Goal: Contribute content: Add original content to the website for others to see

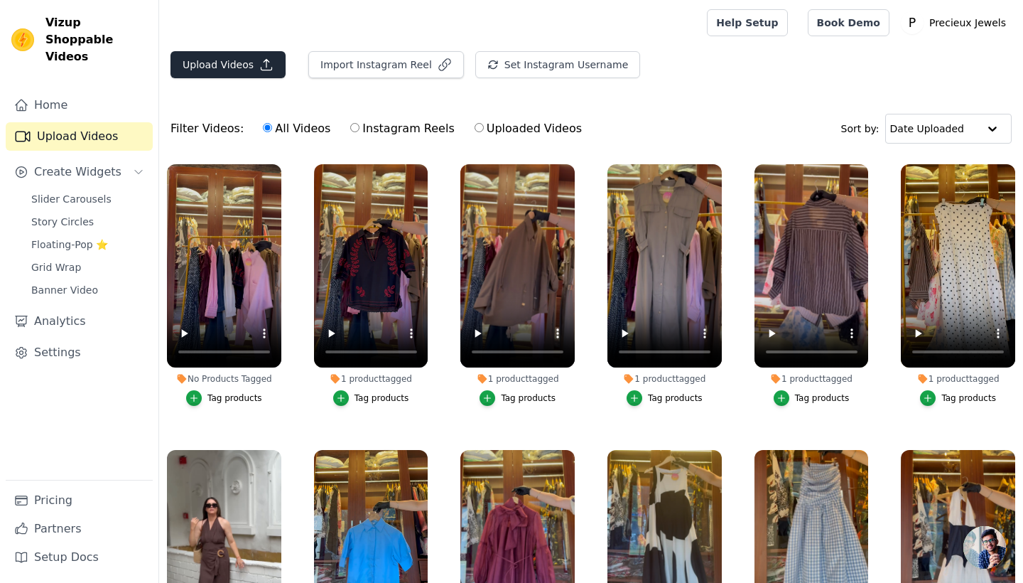
click at [264, 61] on icon "button" at bounding box center [266, 65] width 11 height 11
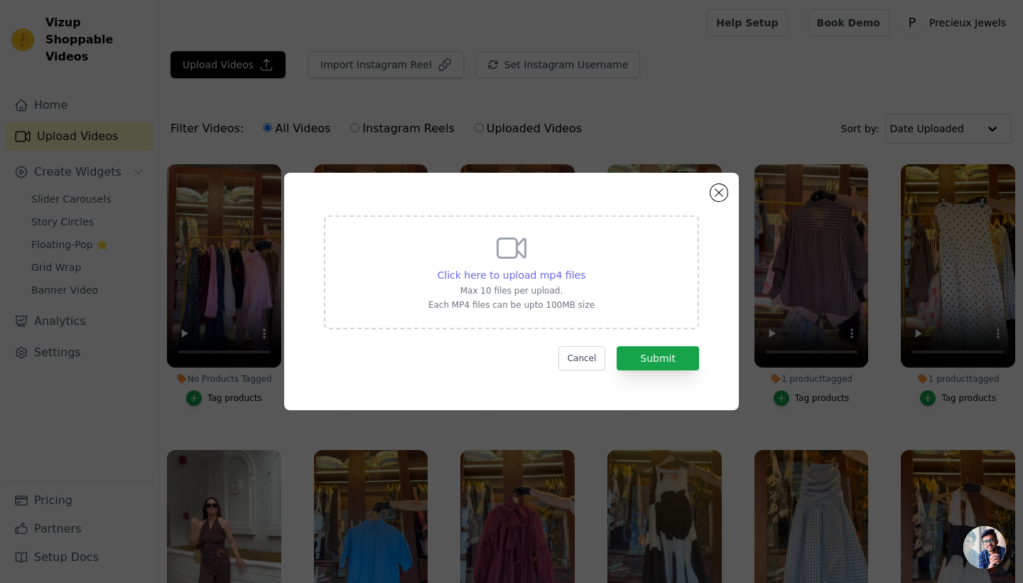
click at [554, 271] on span "Click here to upload mp4 files" at bounding box center [512, 274] width 148 height 11
click at [585, 268] on input "Click here to upload mp4 files Max 10 files per upload. Each MP4 files can be u…" at bounding box center [585, 267] width 1 height 1
type input "C:\fakepath\9e25bcc9-066d-4633-ac87-774f4429b259 2.MP4"
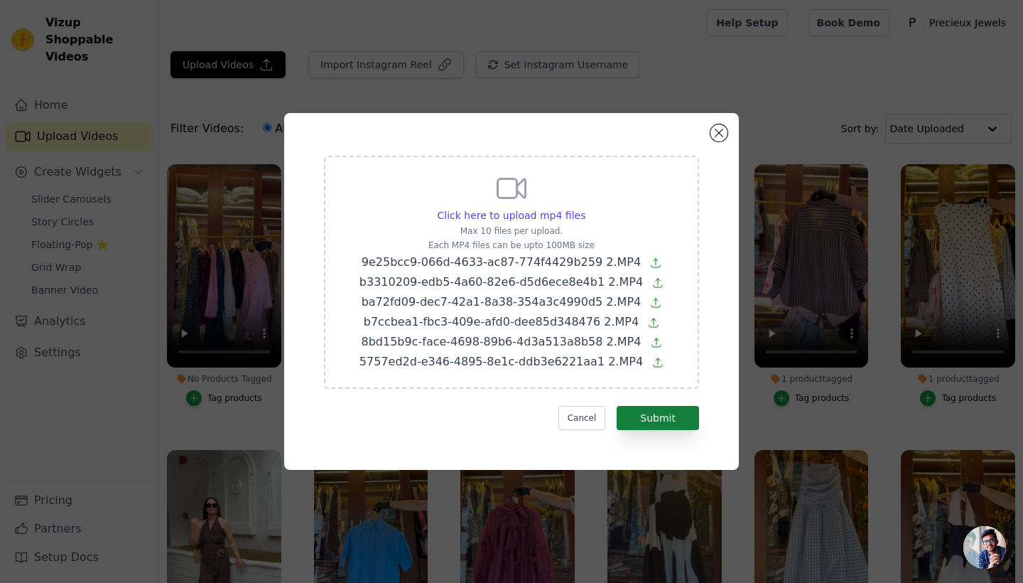
click at [684, 418] on button "Submit" at bounding box center [658, 418] width 82 height 24
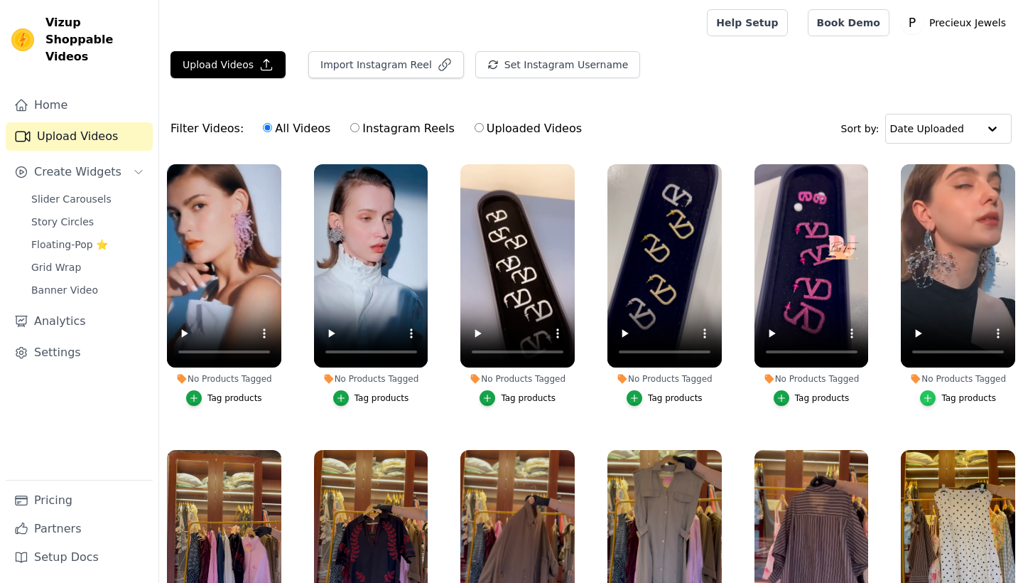
click at [930, 399] on icon "button" at bounding box center [928, 398] width 10 height 10
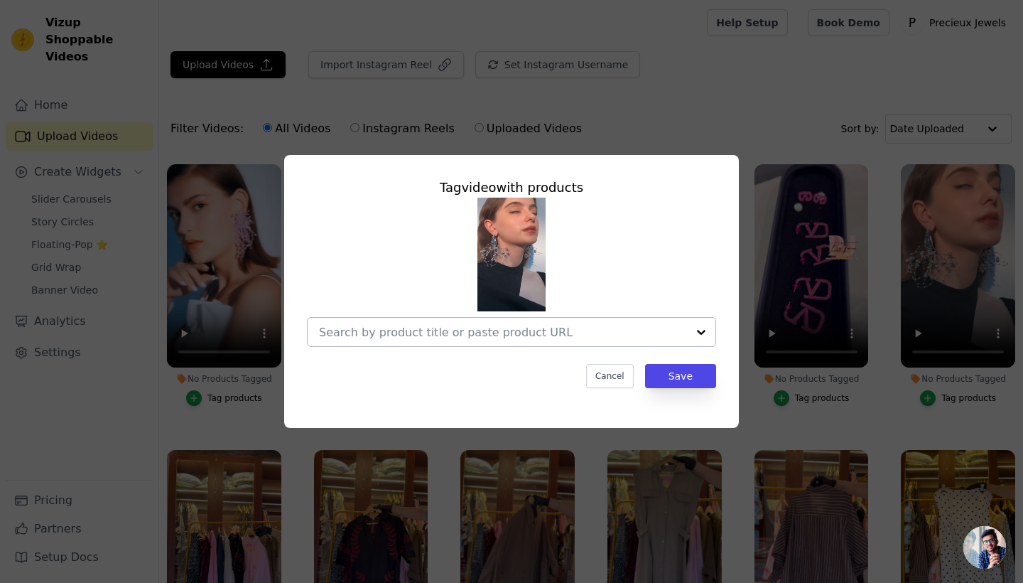
click at [575, 329] on input "No Products Tagged Tag video with products Cancel Save Tag products" at bounding box center [503, 331] width 368 height 13
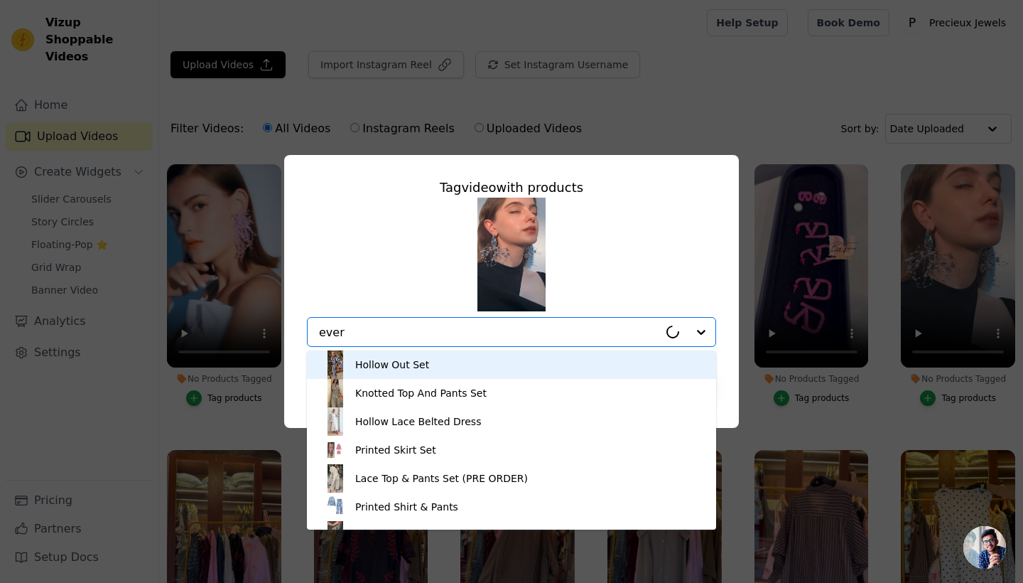
type input "evere"
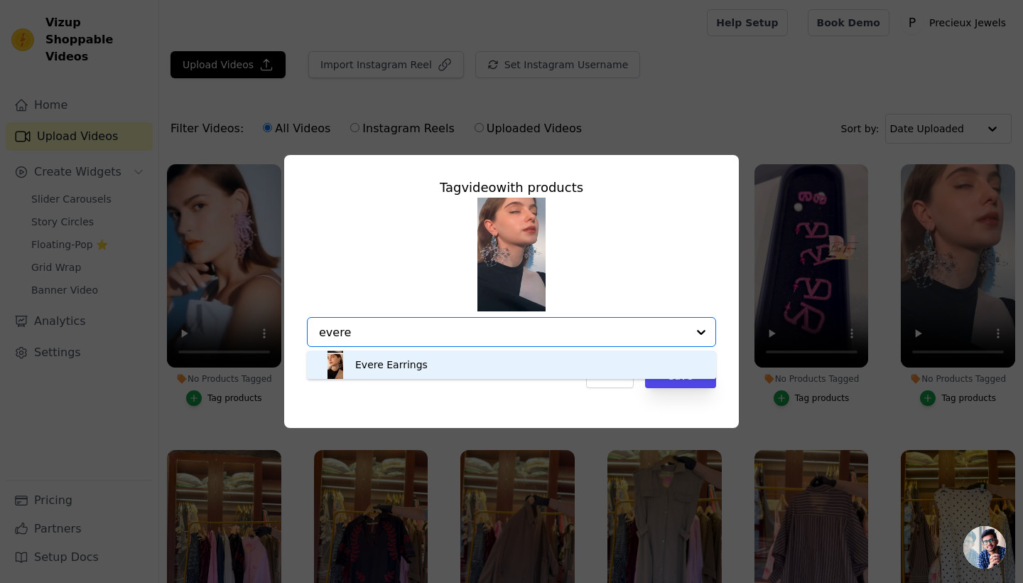
click at [583, 360] on div "Evere Earrings" at bounding box center [511, 364] width 381 height 28
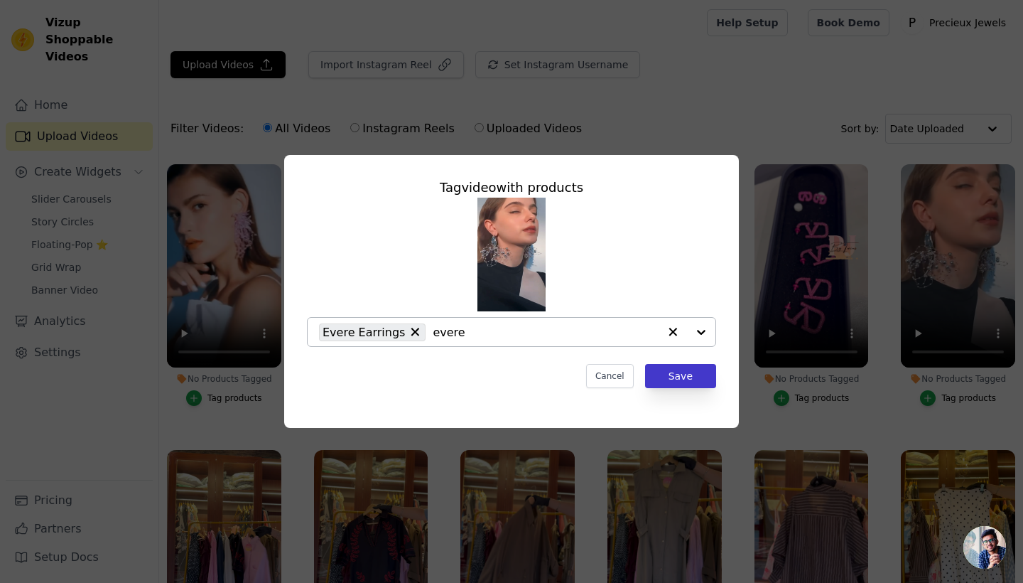
click at [687, 375] on button "Save" at bounding box center [680, 376] width 71 height 24
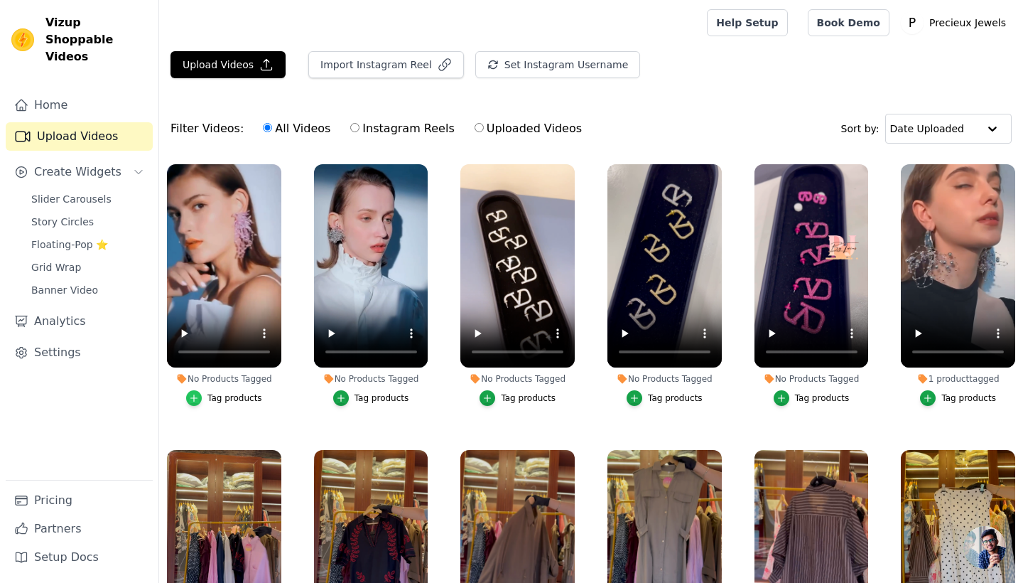
click at [196, 396] on icon "button" at bounding box center [194, 398] width 10 height 10
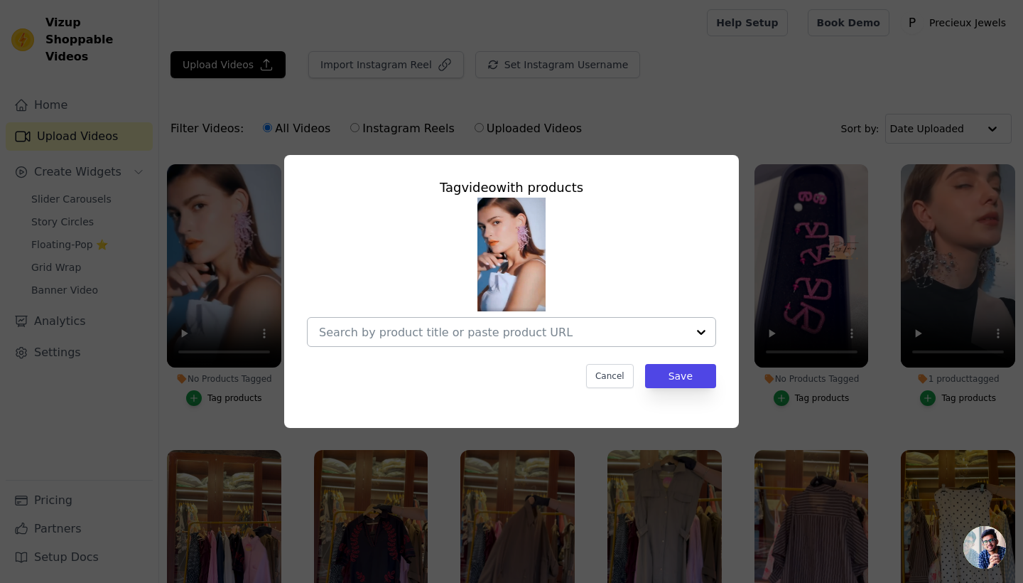
click at [384, 325] on div at bounding box center [503, 332] width 368 height 28
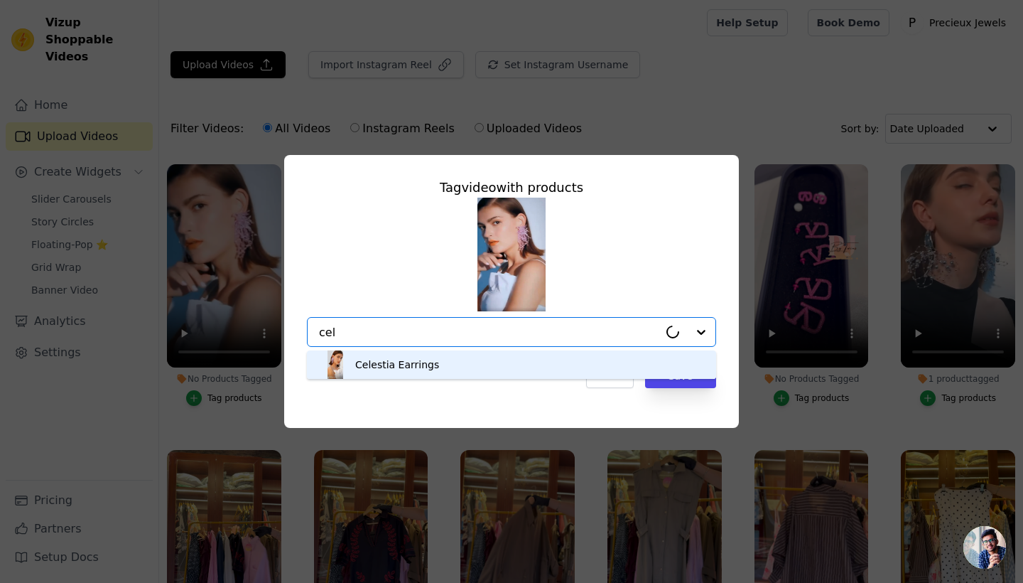
type input "cele"
click at [409, 364] on div "Celestia Earrings" at bounding box center [397, 364] width 84 height 14
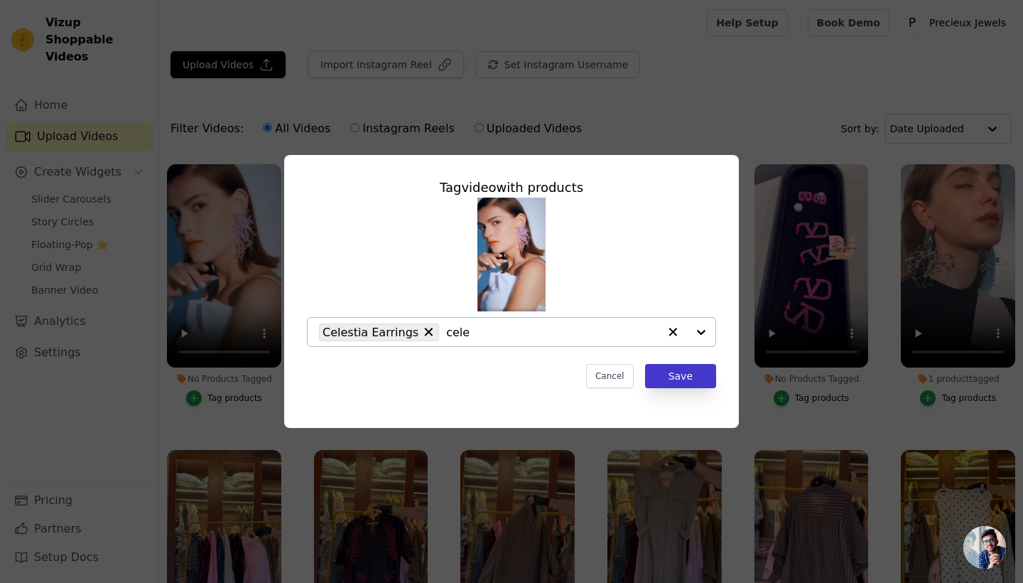
click at [696, 376] on button "Save" at bounding box center [680, 376] width 71 height 24
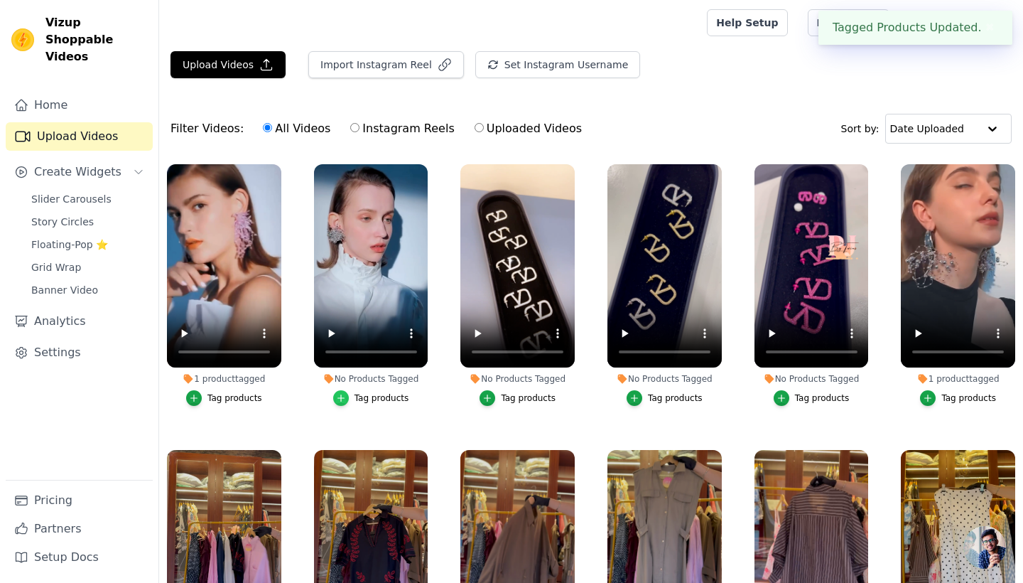
click at [339, 400] on icon "button" at bounding box center [341, 398] width 10 height 10
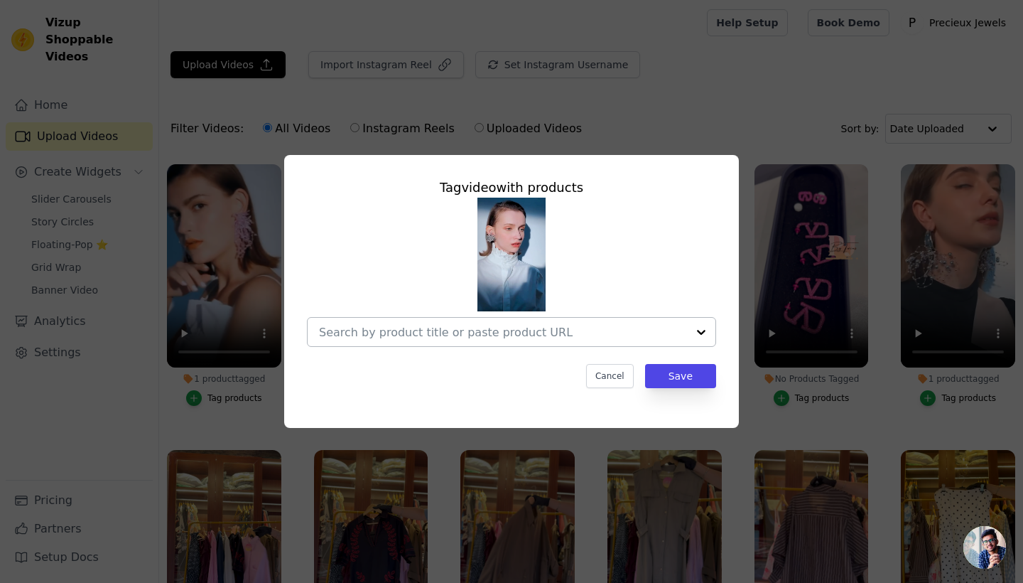
click at [428, 330] on input "No Products Tagged Tag video with products Cancel Save Tag products" at bounding box center [503, 331] width 368 height 13
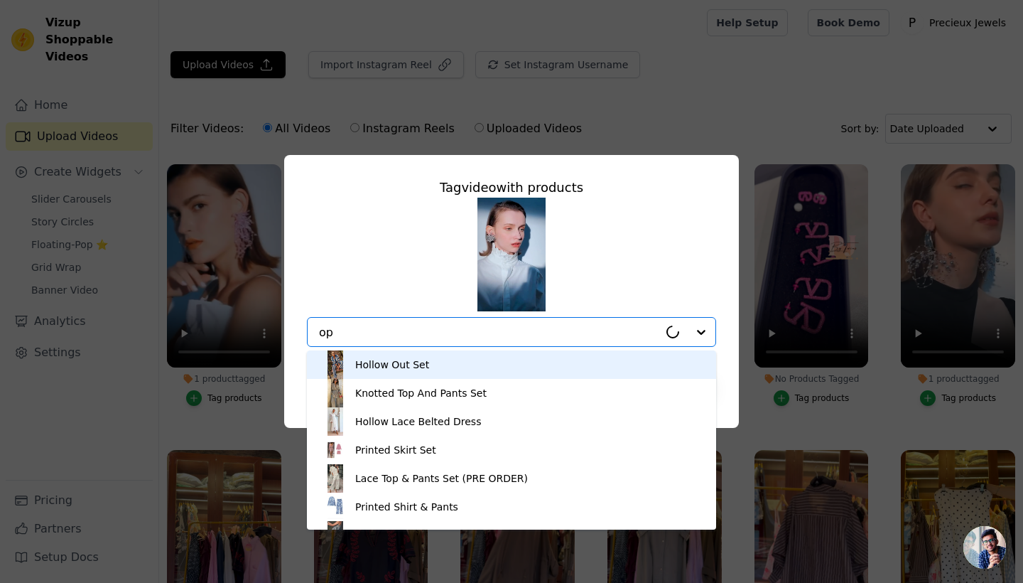
type input "opa"
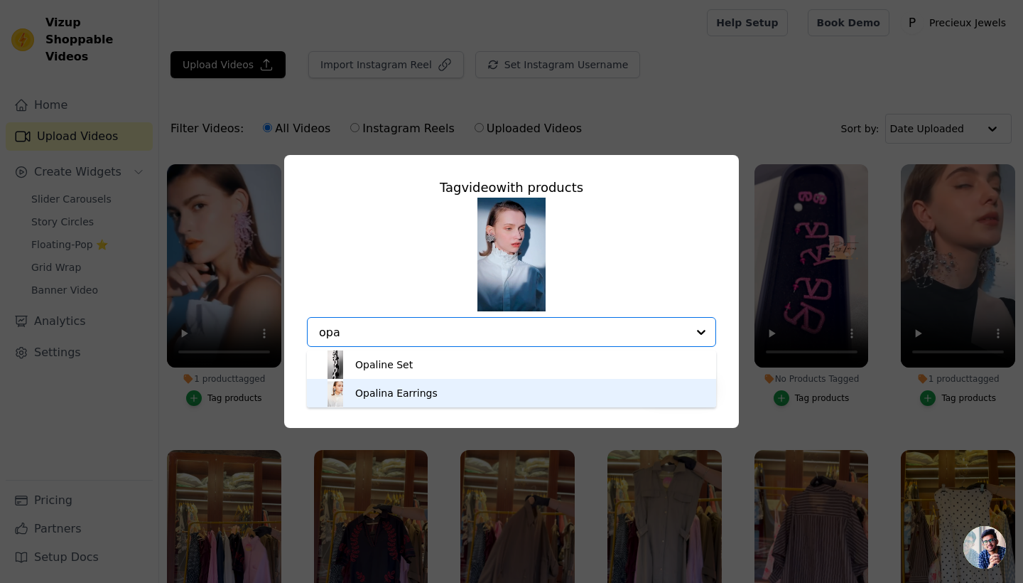
click at [444, 394] on div "Opalina Earrings" at bounding box center [511, 393] width 381 height 28
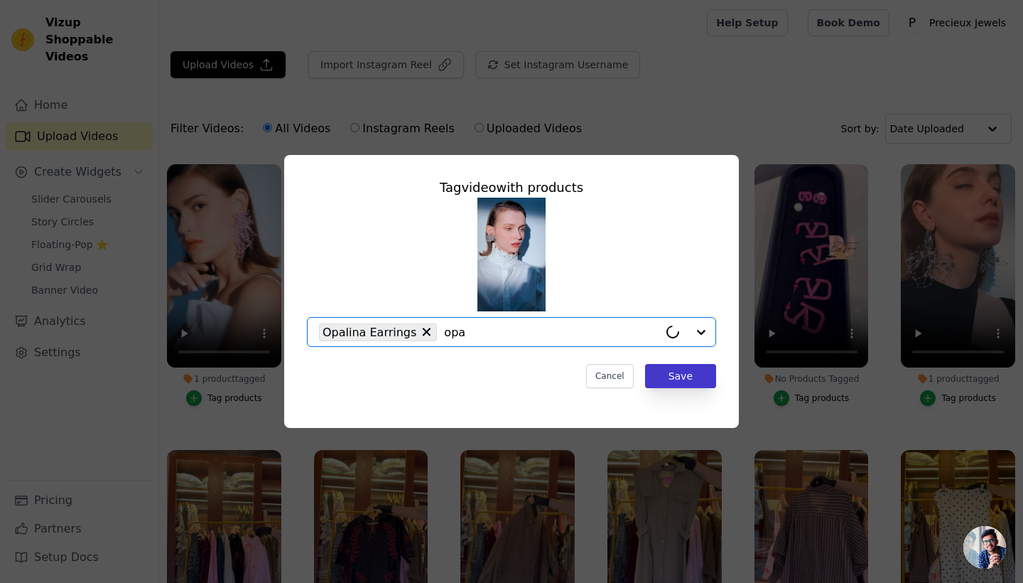
click at [681, 377] on button "Save" at bounding box center [680, 376] width 71 height 24
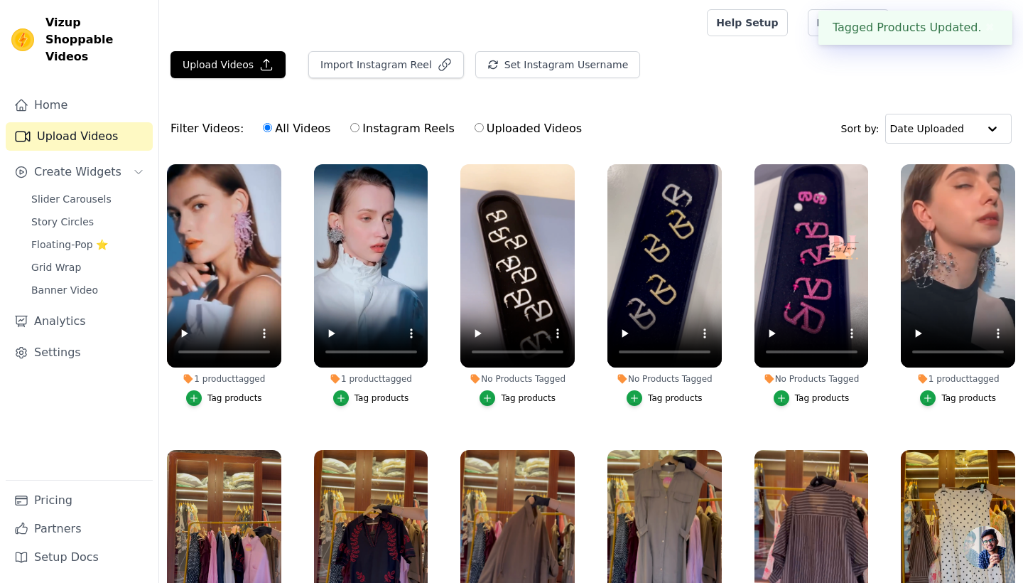
click at [514, 398] on div "Tag products" at bounding box center [528, 397] width 55 height 11
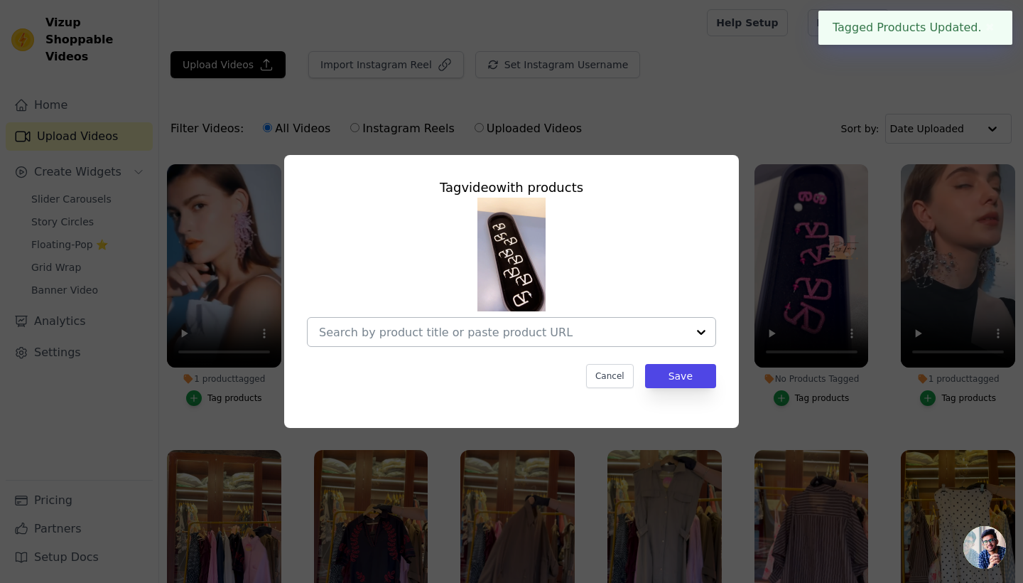
click at [498, 338] on div at bounding box center [503, 332] width 368 height 28
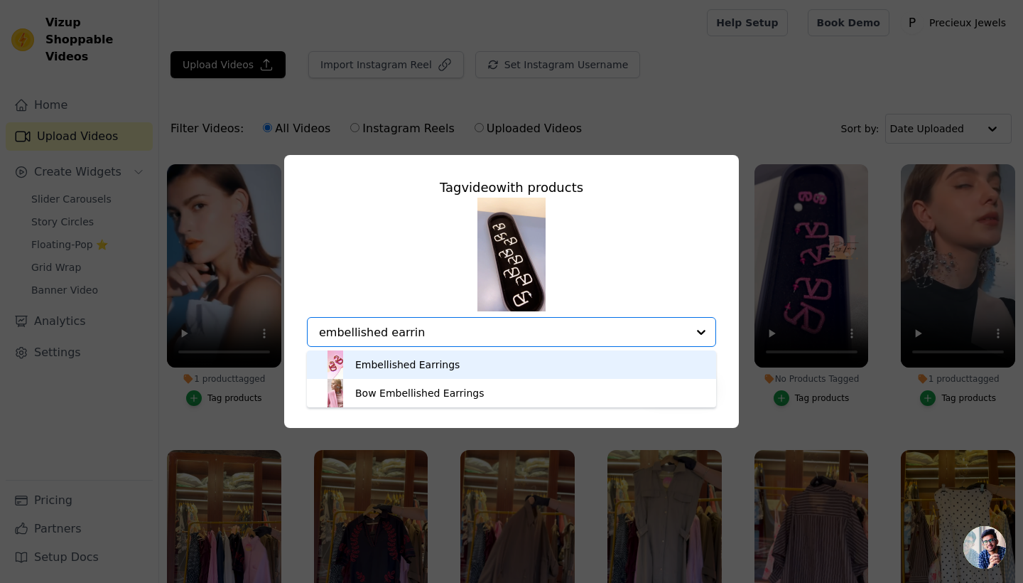
type input "embellished earring"
click at [506, 365] on div "Embellished Earrings" at bounding box center [511, 364] width 381 height 28
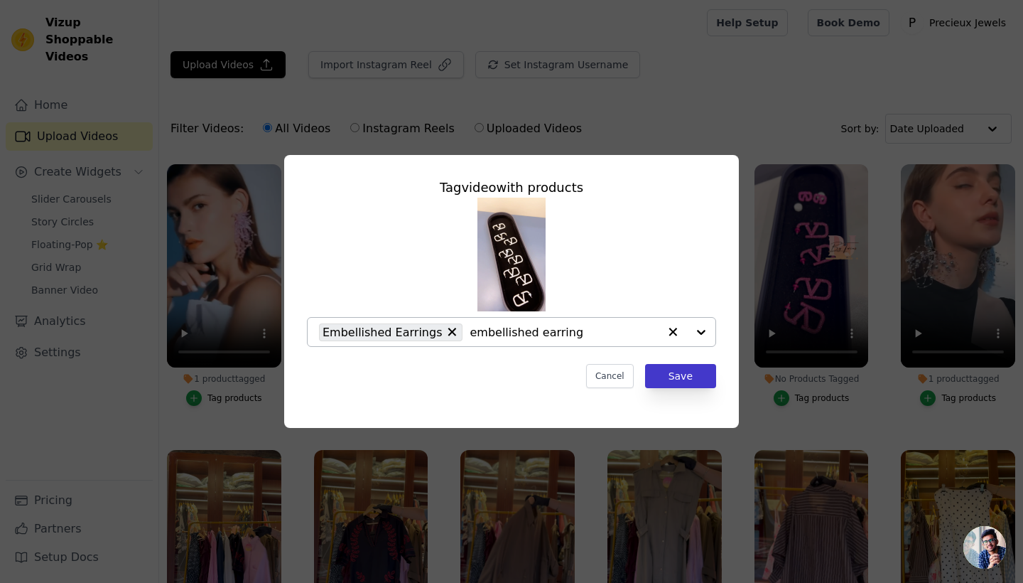
click at [682, 377] on button "Save" at bounding box center [680, 376] width 71 height 24
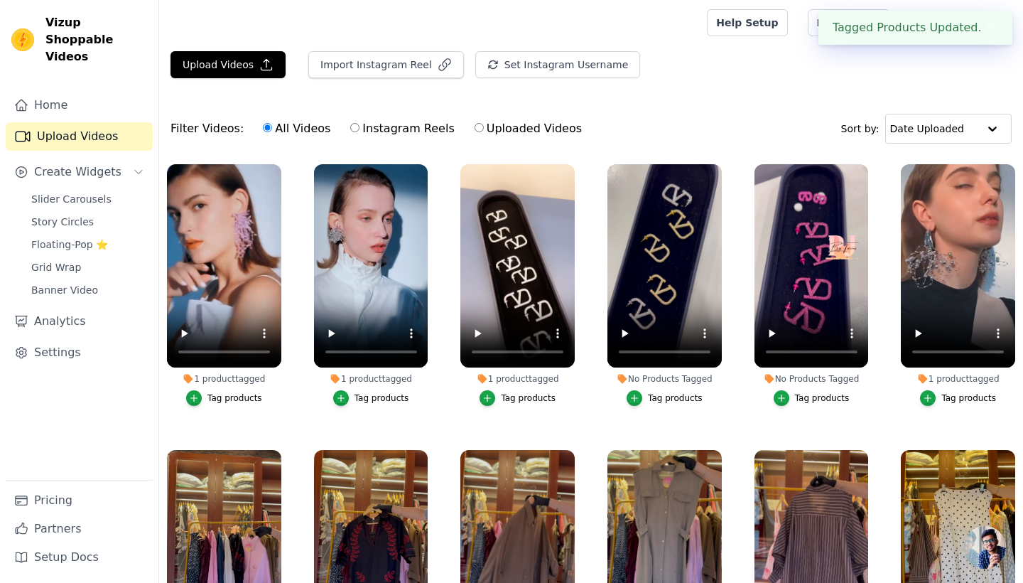
click at [666, 396] on div "Tag products" at bounding box center [675, 397] width 55 height 11
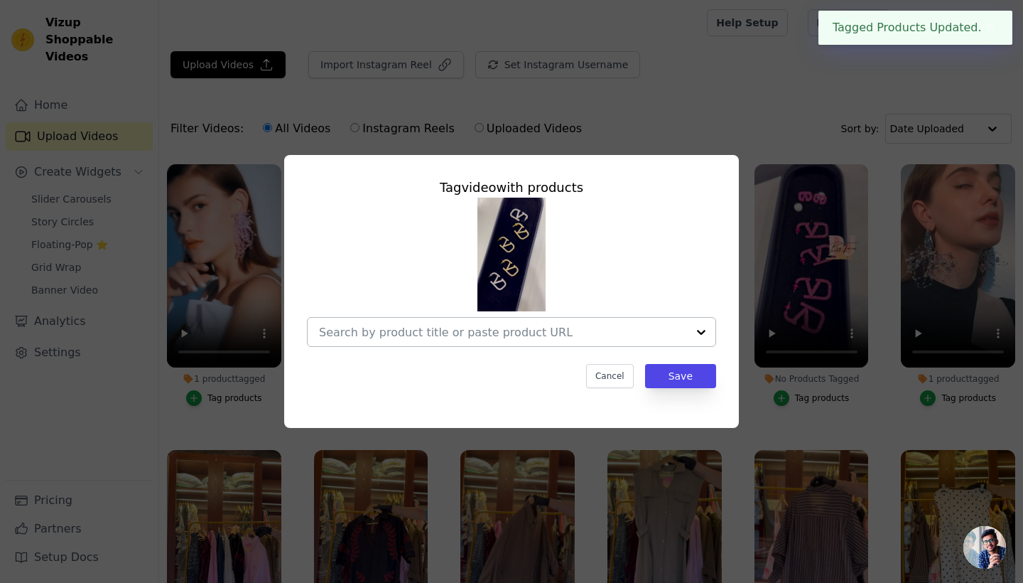
click at [461, 328] on input "No Products Tagged Tag video with products Cancel Save Tag products" at bounding box center [503, 331] width 368 height 13
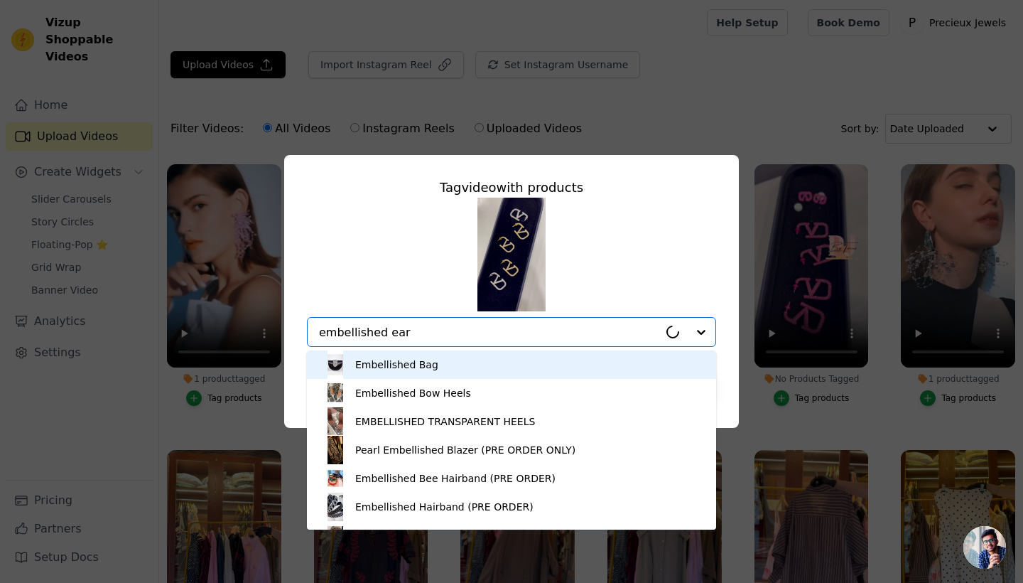
type input "embellished earr"
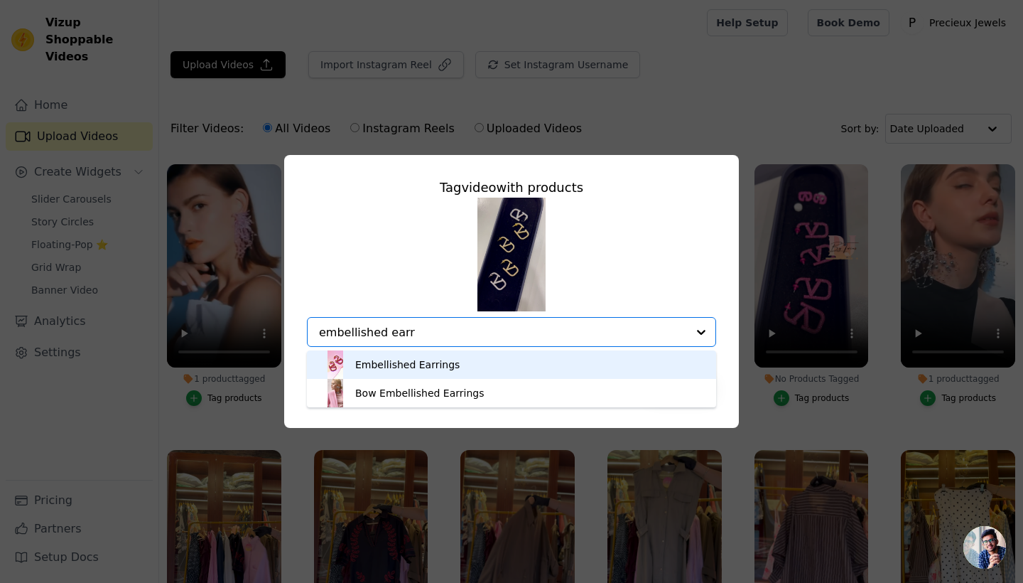
click at [475, 366] on div "Embellished Earrings" at bounding box center [511, 364] width 381 height 28
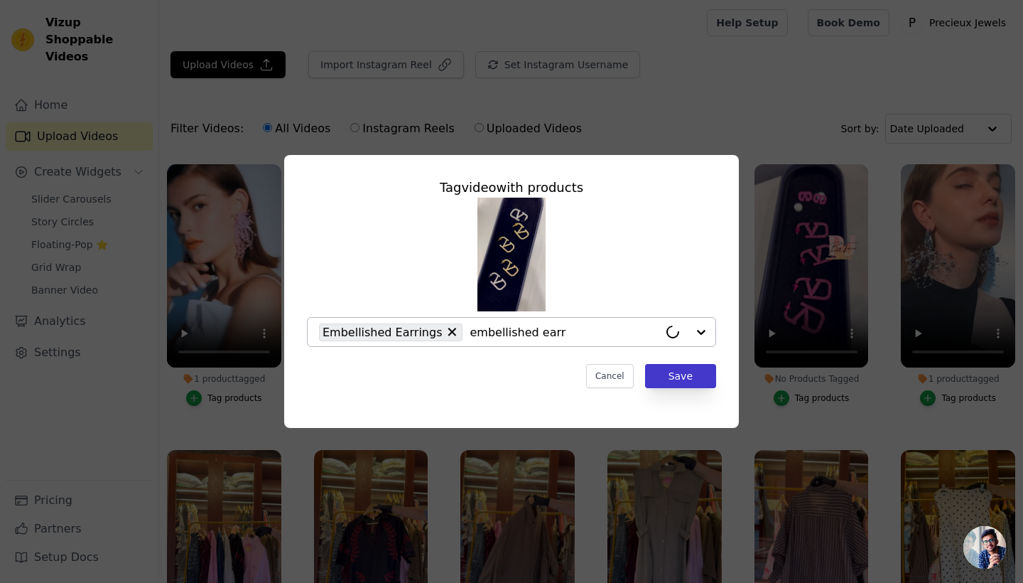
click at [700, 376] on button "Save" at bounding box center [680, 376] width 71 height 24
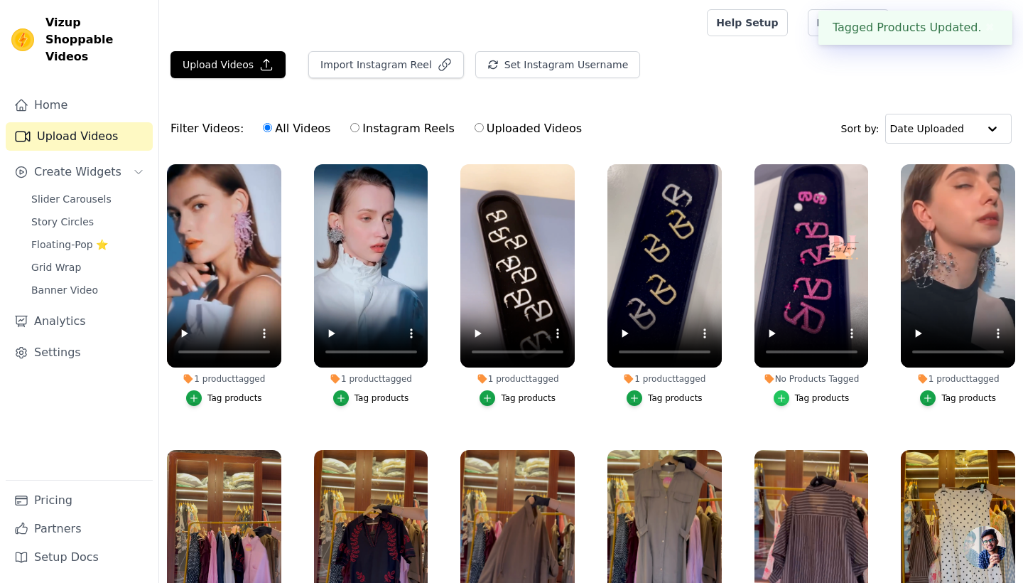
click at [789, 399] on div "button" at bounding box center [782, 398] width 16 height 16
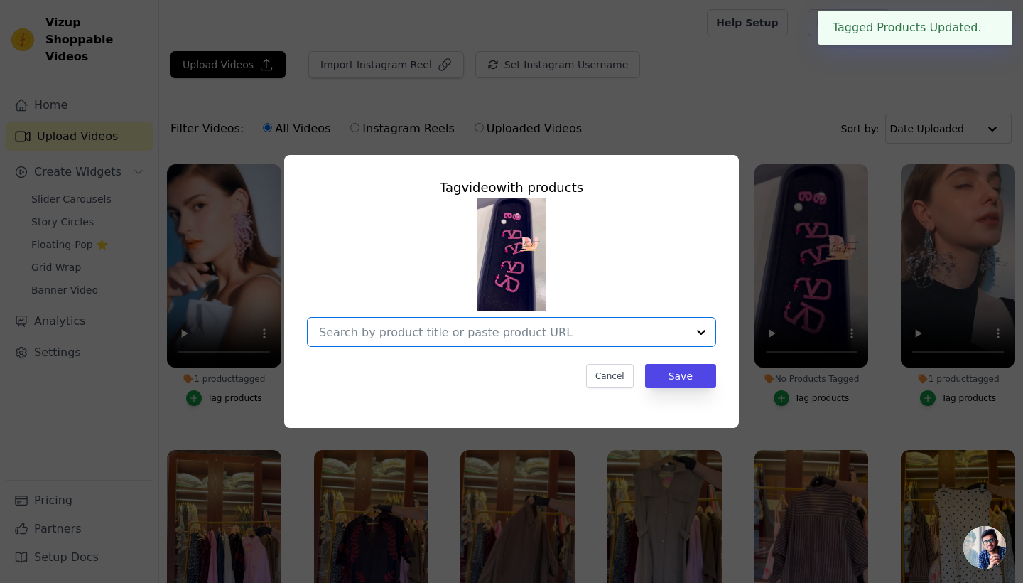
click at [448, 337] on input "No Products Tagged Tag video with products Option undefined, selected. Select i…" at bounding box center [503, 331] width 368 height 13
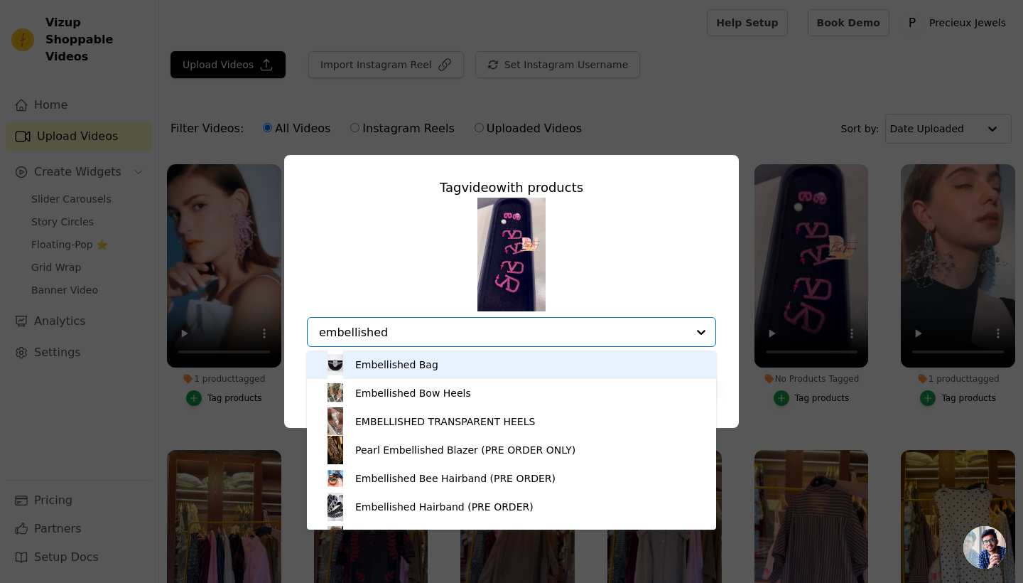
type input "embellished"
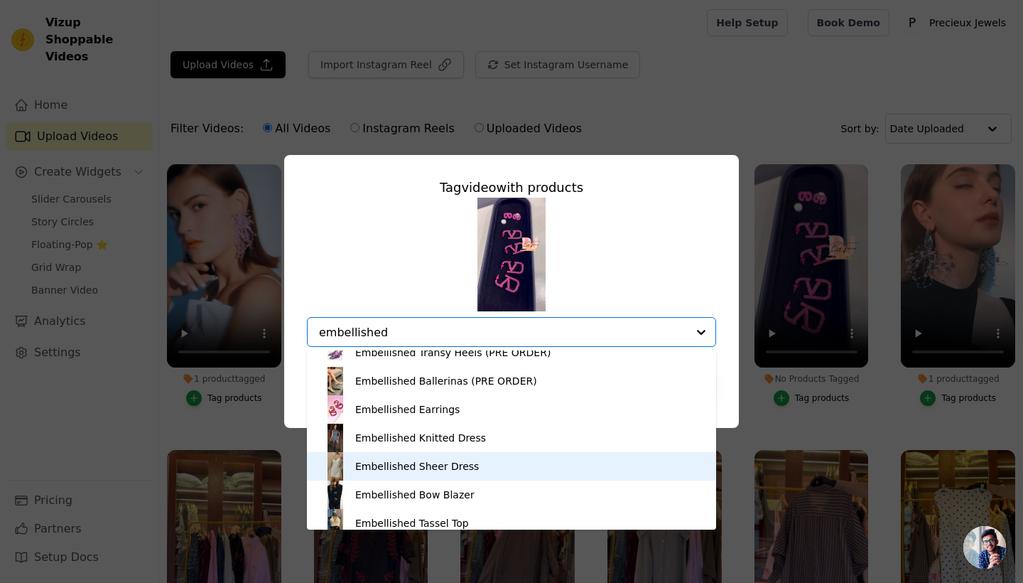
scroll to position [260, 0]
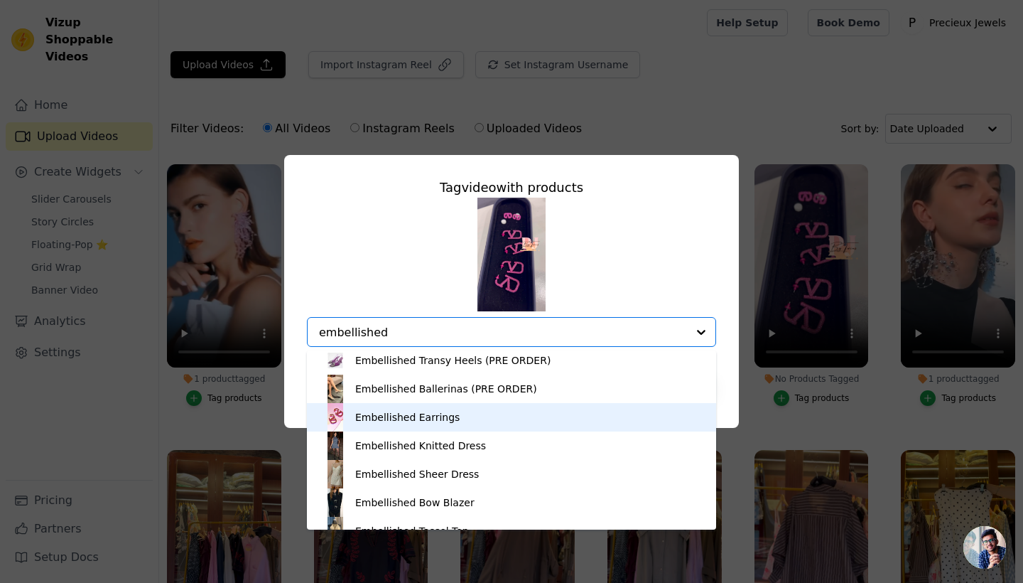
click at [488, 409] on div "Embellished Earrings" at bounding box center [511, 417] width 381 height 28
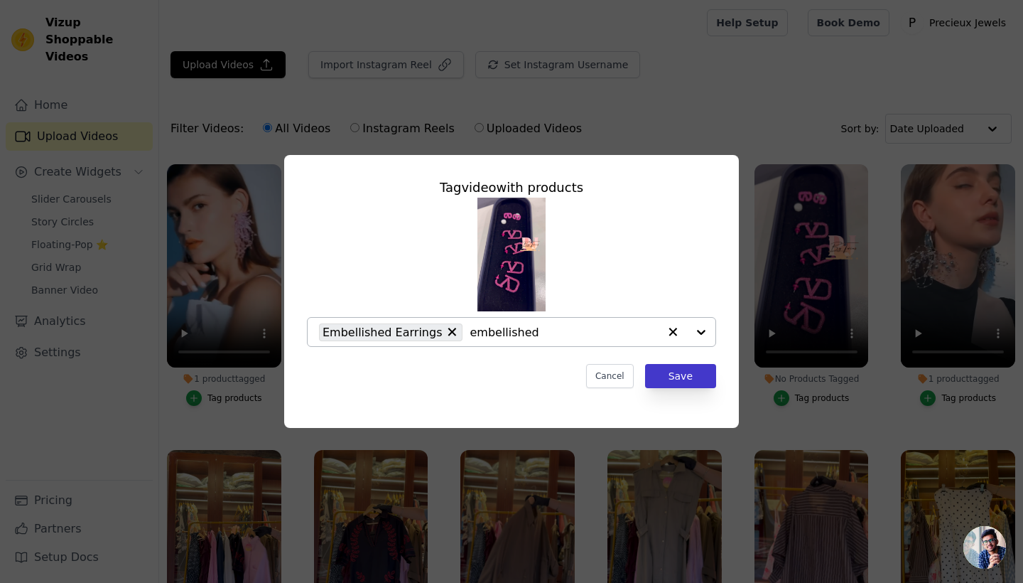
click at [694, 384] on button "Save" at bounding box center [680, 376] width 71 height 24
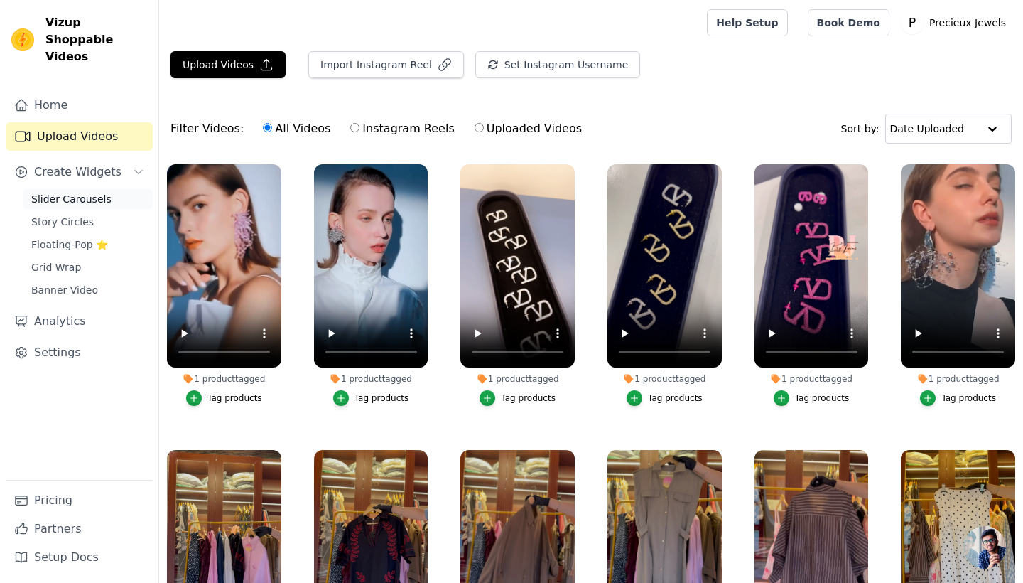
click at [94, 192] on span "Slider Carousels" at bounding box center [71, 199] width 80 height 14
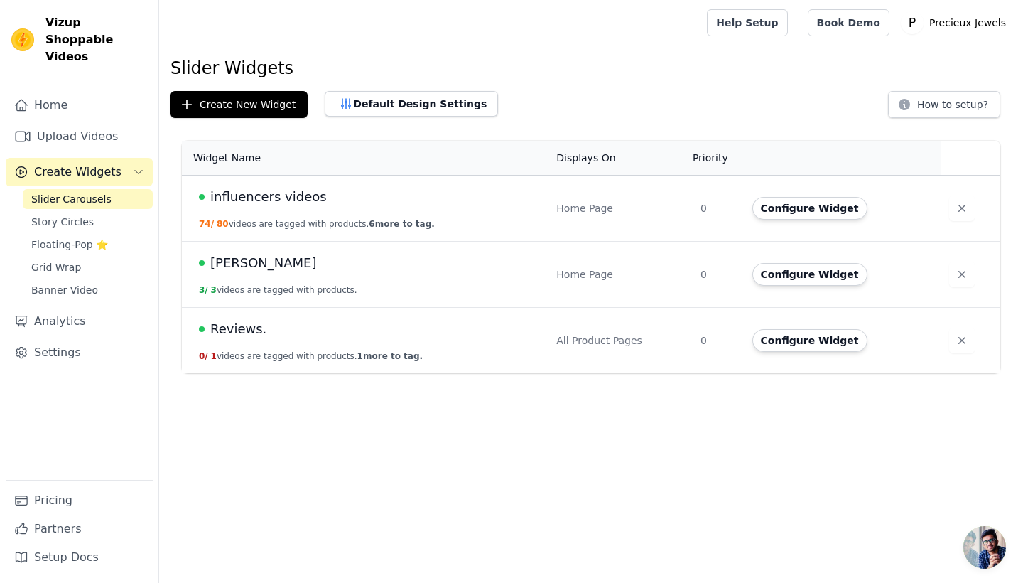
click at [290, 194] on span "influencers videos" at bounding box center [268, 197] width 117 height 20
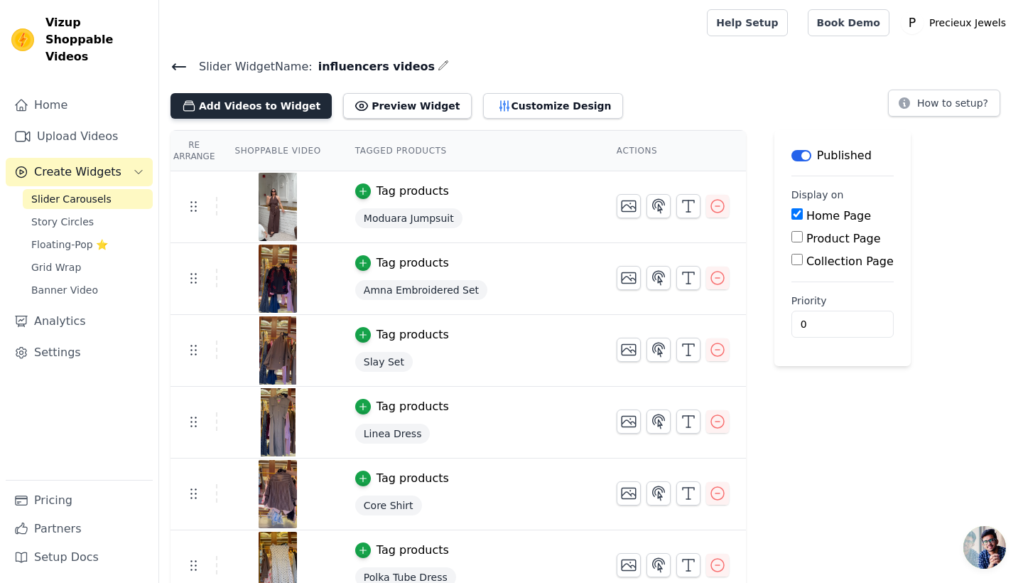
click at [271, 108] on button "Add Videos to Widget" at bounding box center [251, 106] width 161 height 26
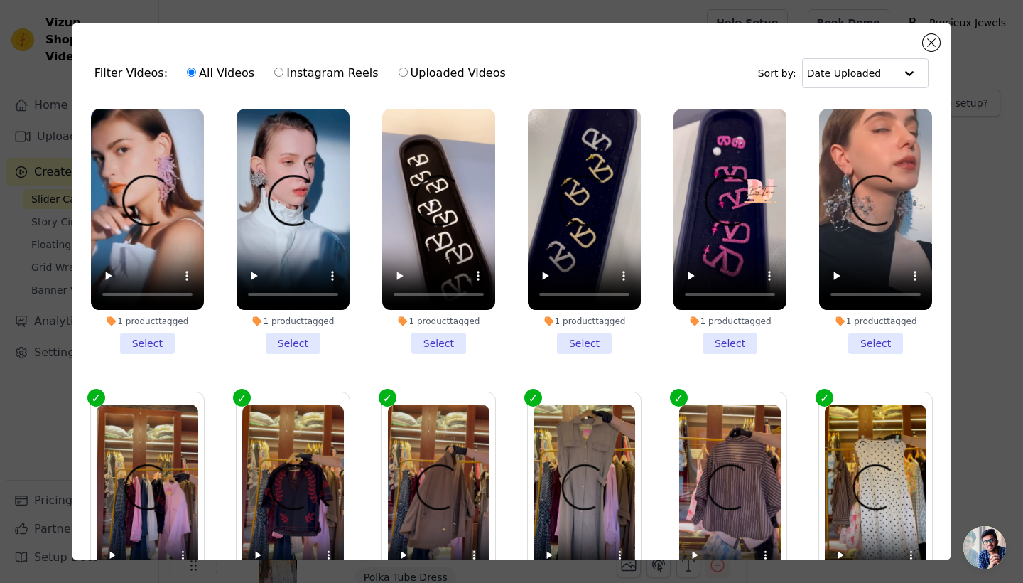
click at [885, 347] on li "1 product tagged Select" at bounding box center [875, 231] width 113 height 245
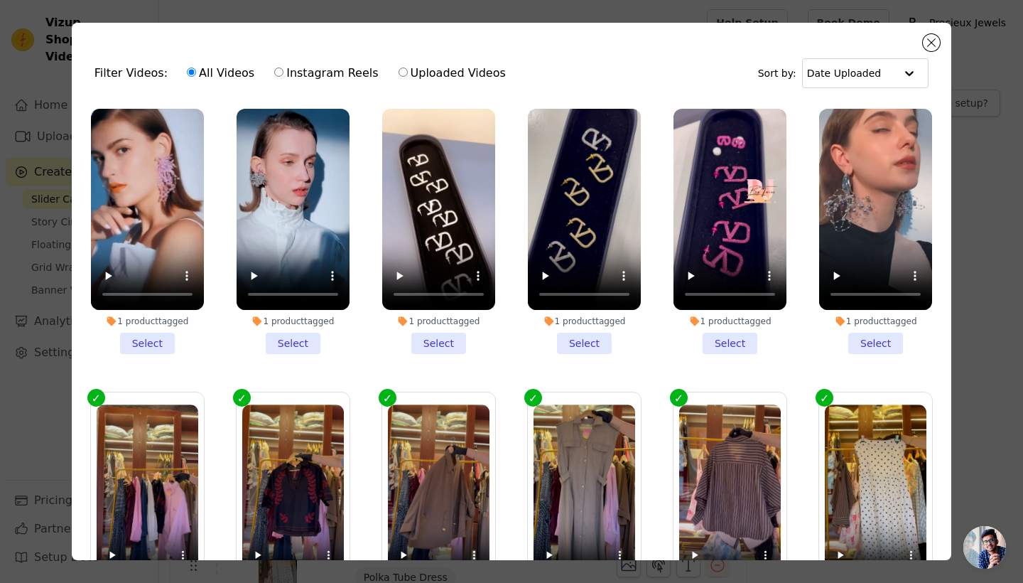
click at [0, 0] on input "1 product tagged Select" at bounding box center [0, 0] width 0 height 0
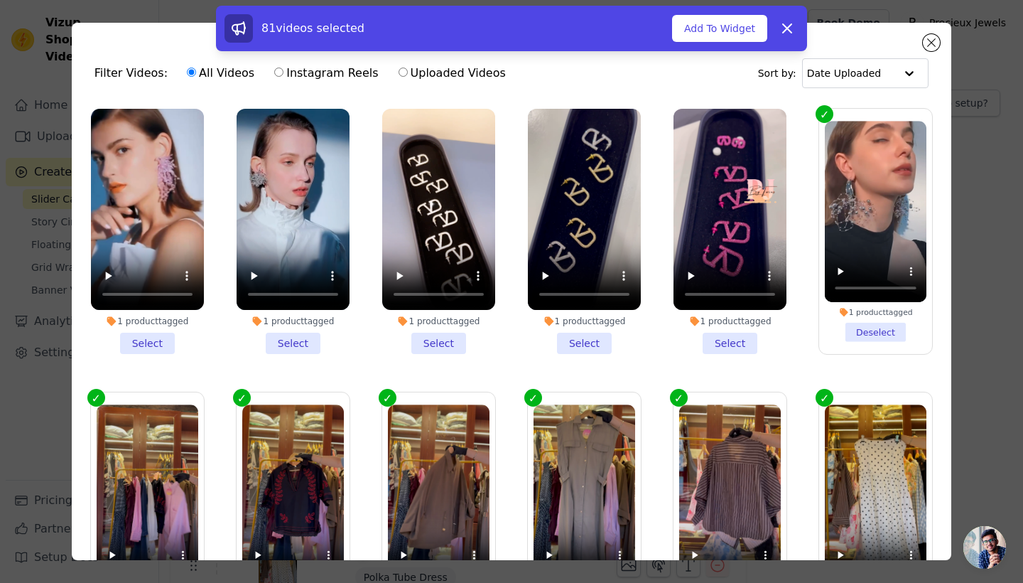
click at [742, 337] on li "1 product tagged Select" at bounding box center [730, 231] width 113 height 245
click at [0, 0] on input "1 product tagged Select" at bounding box center [0, 0] width 0 height 0
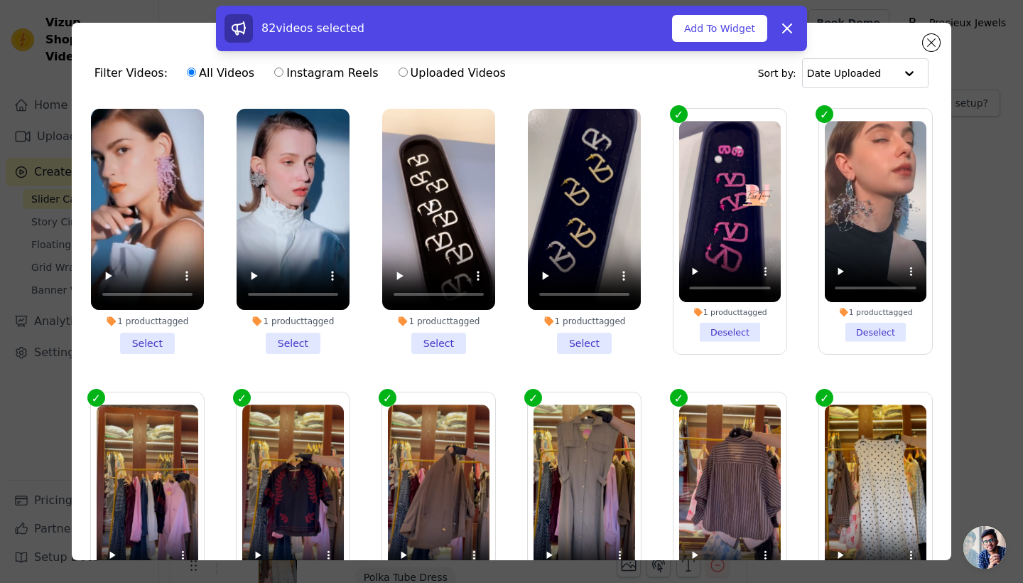
click at [570, 337] on li "1 product tagged Select" at bounding box center [584, 231] width 113 height 245
click at [0, 0] on input "1 product tagged Select" at bounding box center [0, 0] width 0 height 0
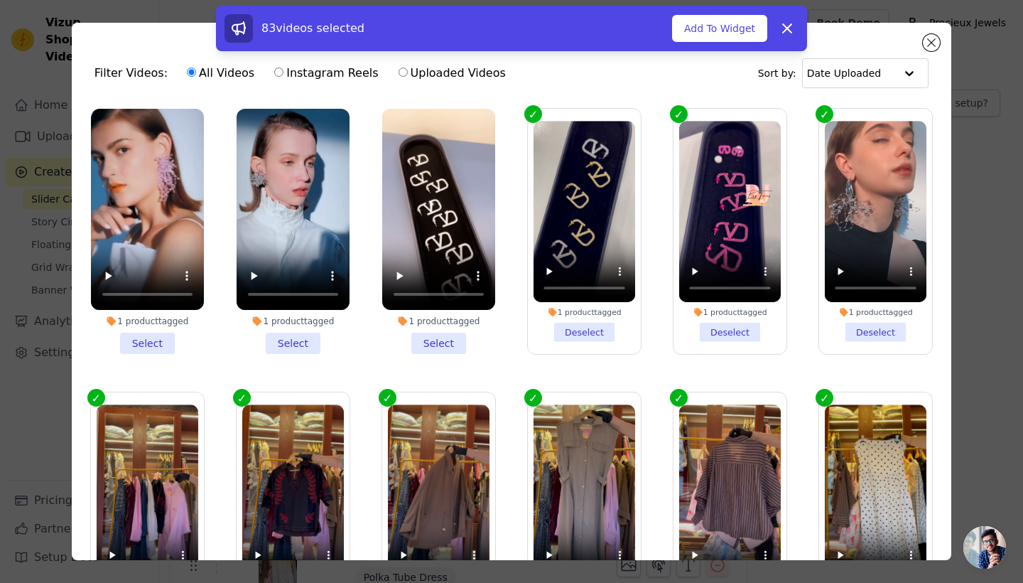
click at [431, 334] on li "1 product tagged Select" at bounding box center [438, 231] width 113 height 245
click at [0, 0] on input "1 product tagged Select" at bounding box center [0, 0] width 0 height 0
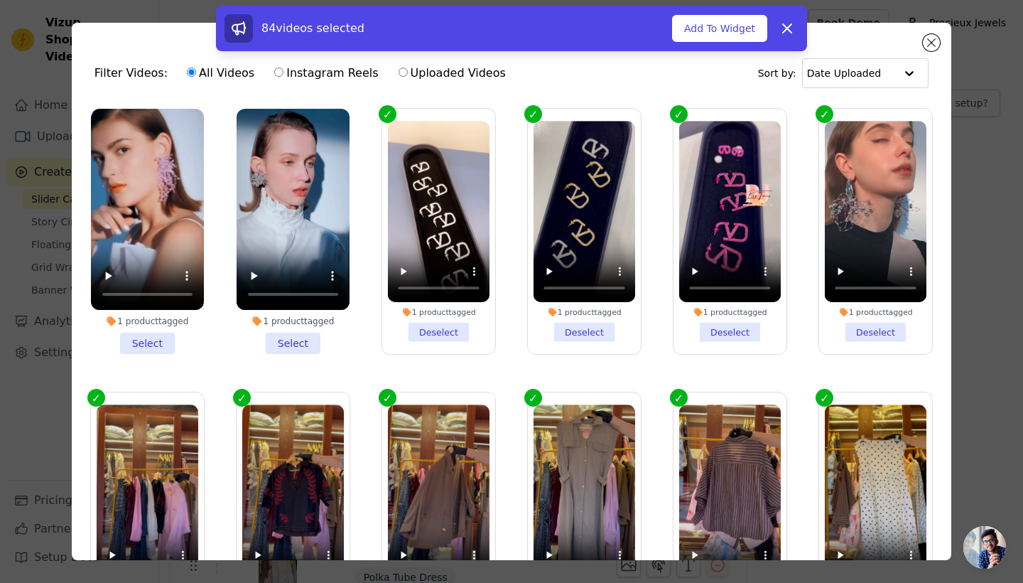
click at [291, 342] on li "1 product tagged Select" at bounding box center [293, 231] width 113 height 245
click at [0, 0] on input "1 product tagged Select" at bounding box center [0, 0] width 0 height 0
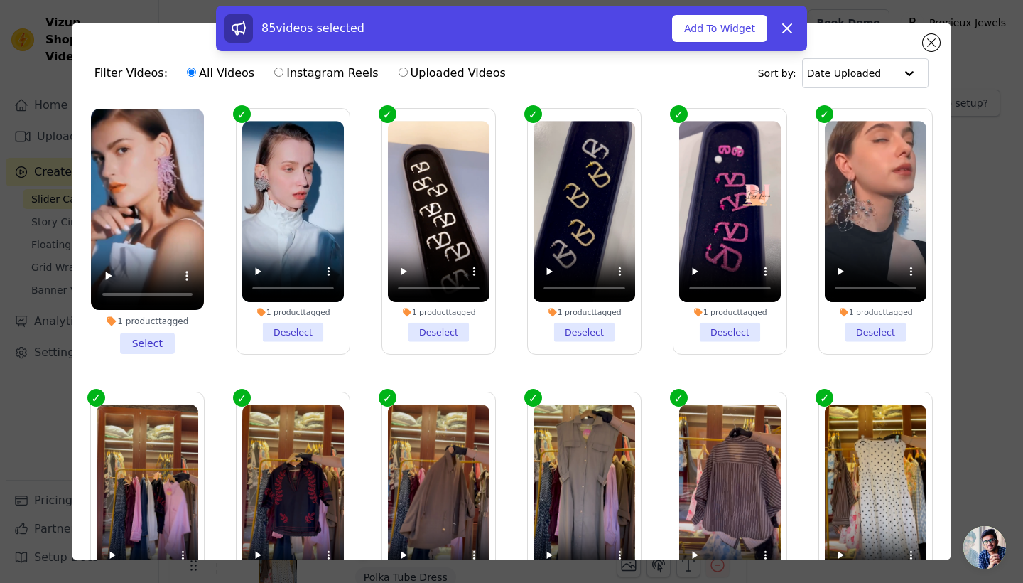
click at [157, 337] on li "1 product tagged Select" at bounding box center [147, 231] width 113 height 245
click at [0, 0] on input "1 product tagged Select" at bounding box center [0, 0] width 0 height 0
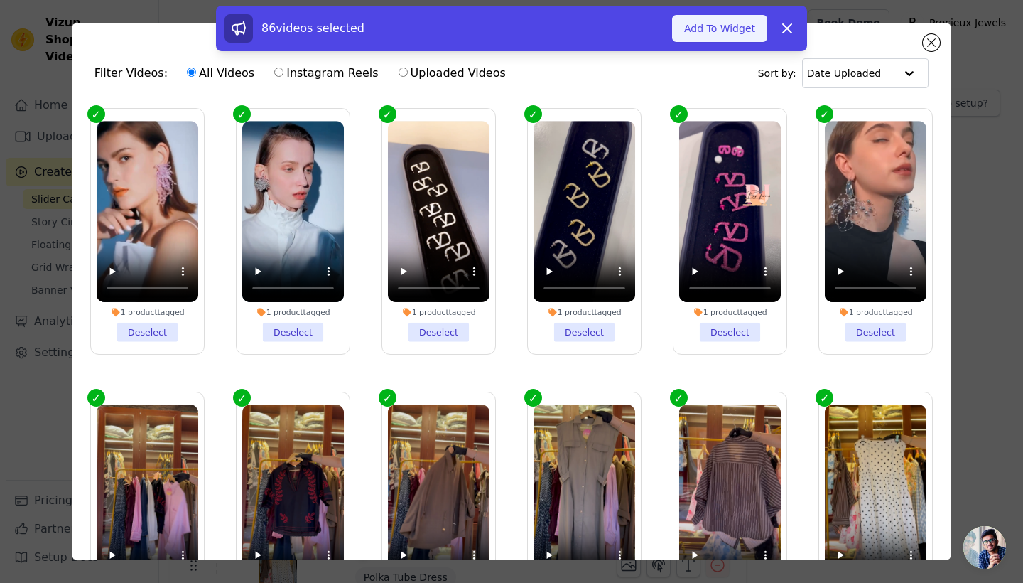
click at [728, 31] on button "Add To Widget" at bounding box center [719, 28] width 95 height 27
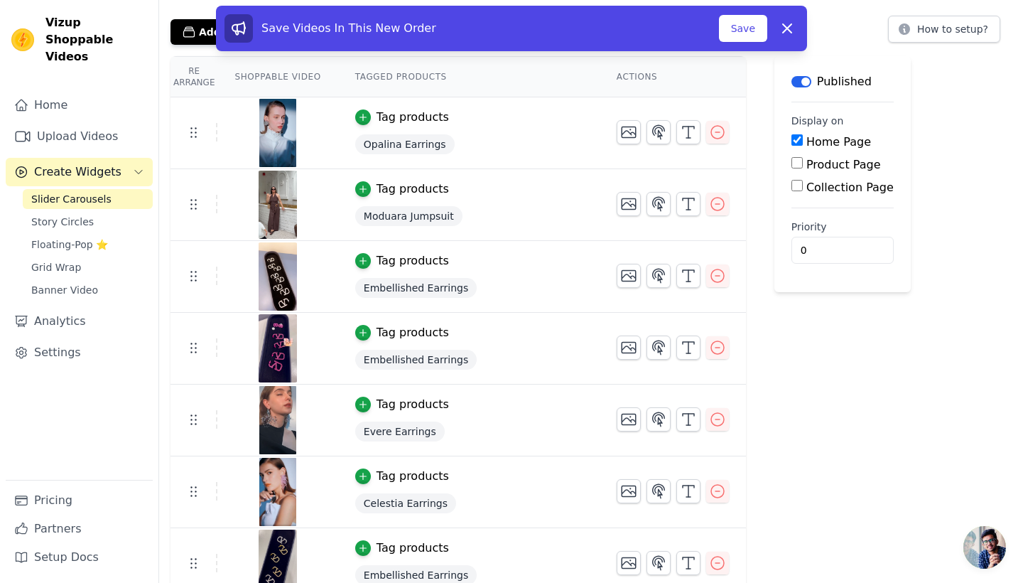
scroll to position [90, 0]
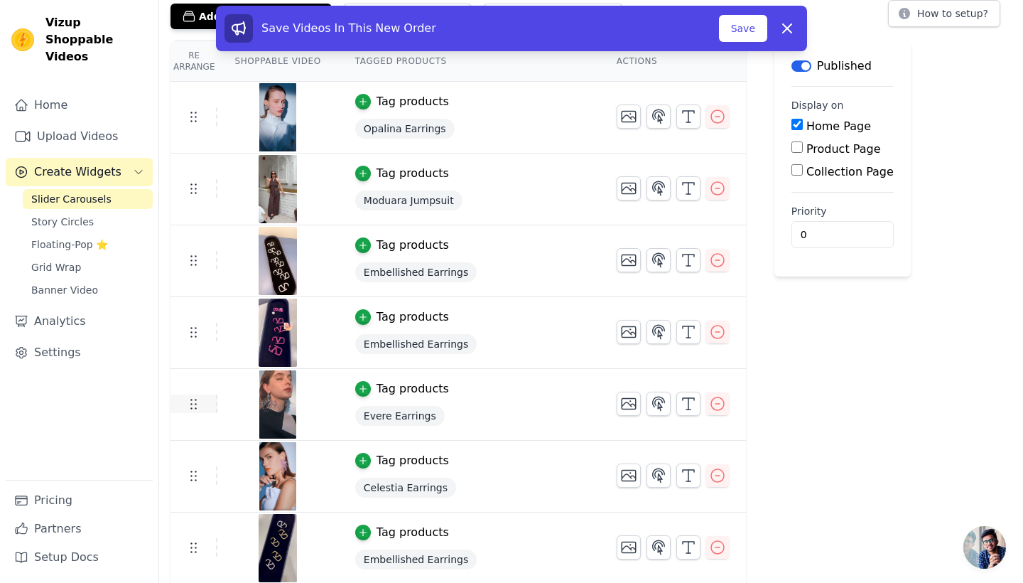
click at [195, 411] on td at bounding box center [194, 403] width 47 height 18
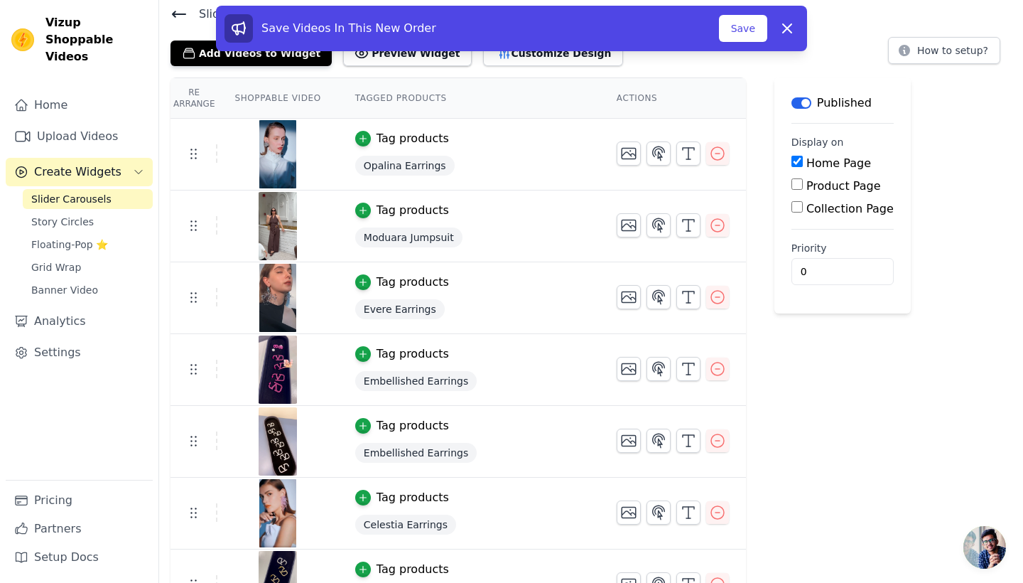
scroll to position [38, 0]
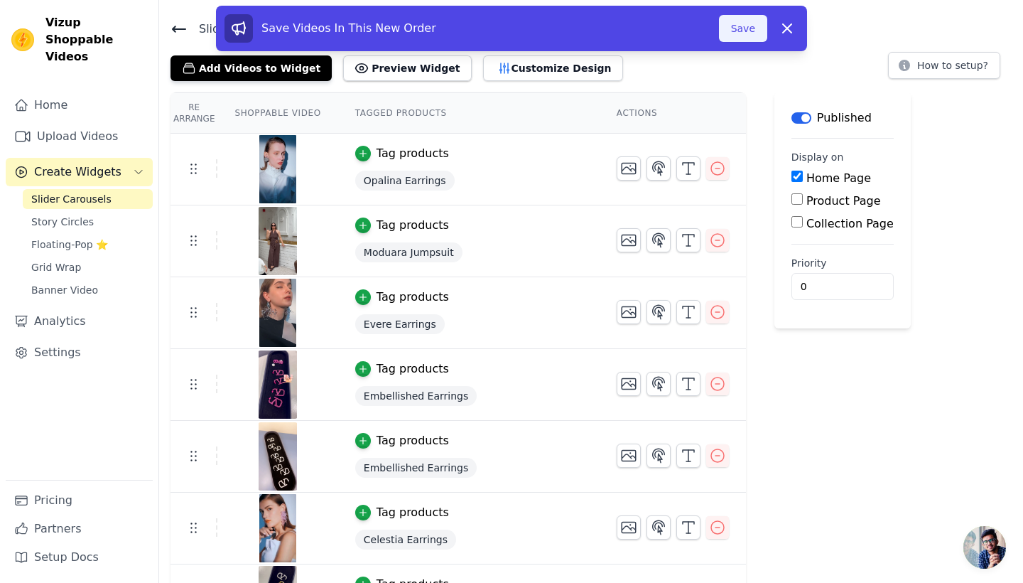
click at [741, 21] on button "Save" at bounding box center [743, 28] width 48 height 27
click at [742, 22] on button "Save" at bounding box center [743, 28] width 48 height 27
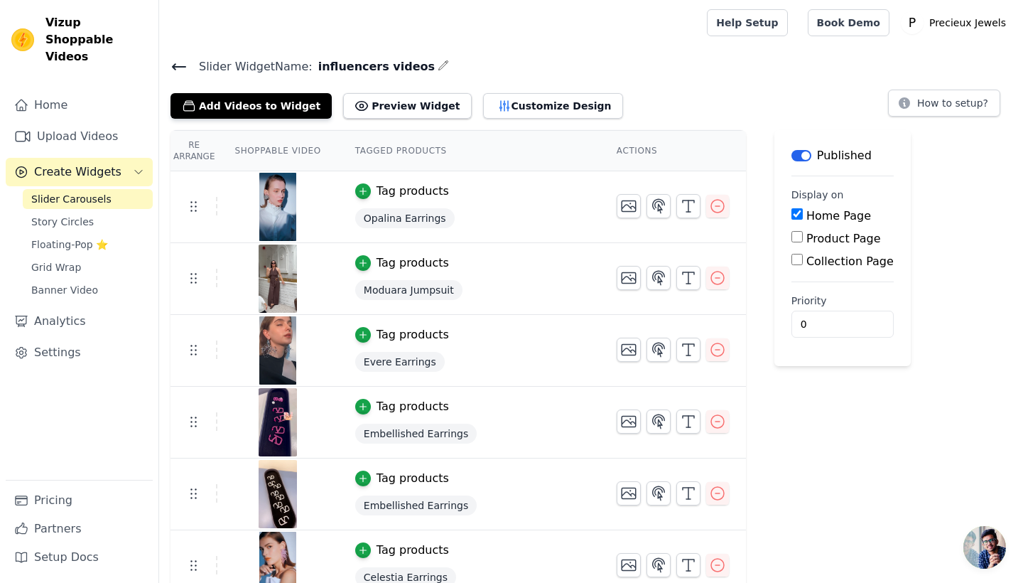
scroll to position [0, 0]
